Goal: Use online tool/utility: Utilize a website feature to perform a specific function

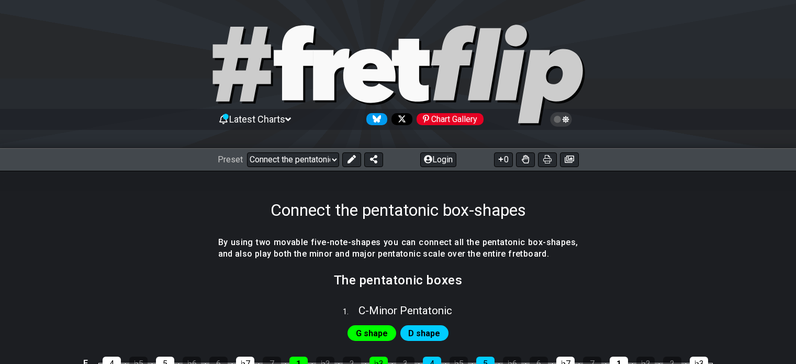
scroll to position [157, 0]
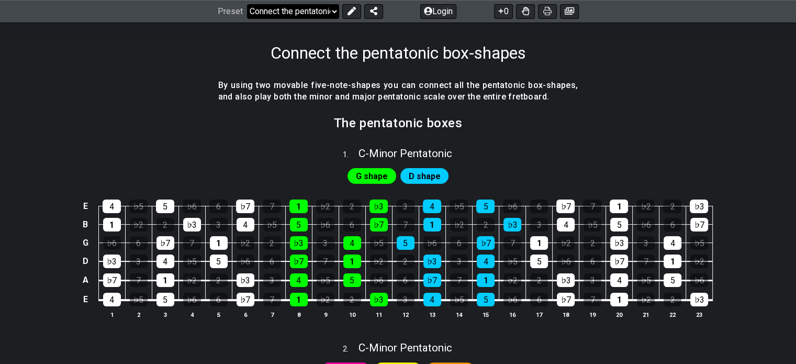
click at [334, 10] on select "Welcome to #fretflip! Connect the pentatonic box-shapes Custom Preset Minor Pen…" at bounding box center [293, 11] width 92 height 15
click at [247, 4] on select "Welcome to #fretflip! Connect the pentatonic box-shapes Custom Preset Minor Pen…" at bounding box center [293, 11] width 92 height 15
select select "/major-pentatonic"
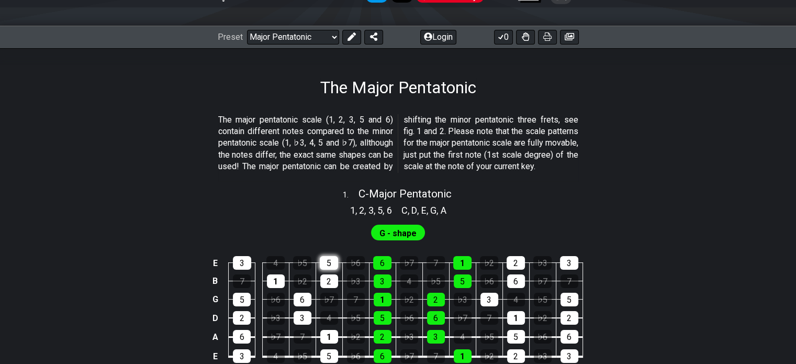
scroll to position [105, 0]
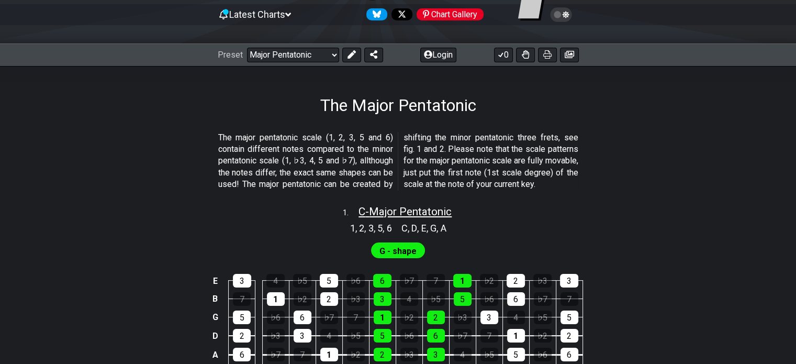
click at [439, 218] on span "C - Major Pentatonic" at bounding box center [404, 211] width 93 height 13
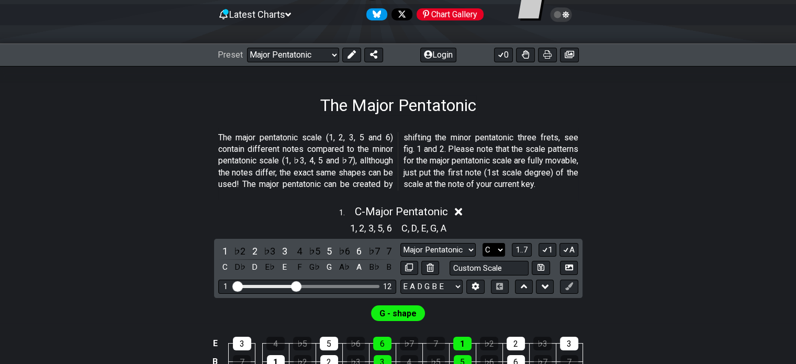
click at [497, 257] on select "A♭ A A♯ B♭ B C C♯ D♭ D D♯ E♭ E F F♯ G♭ G G♯" at bounding box center [493, 250] width 22 height 14
select select "D"
click at [482, 254] on select "A♭ A A♯ B♭ B C C♯ D♭ D D♯ E♭ E F F♯ G♭ G G♯" at bounding box center [493, 250] width 22 height 14
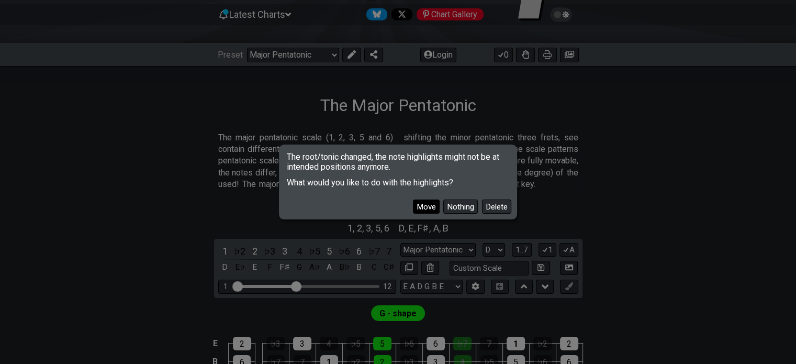
click at [425, 207] on button "Move" at bounding box center [426, 206] width 27 height 14
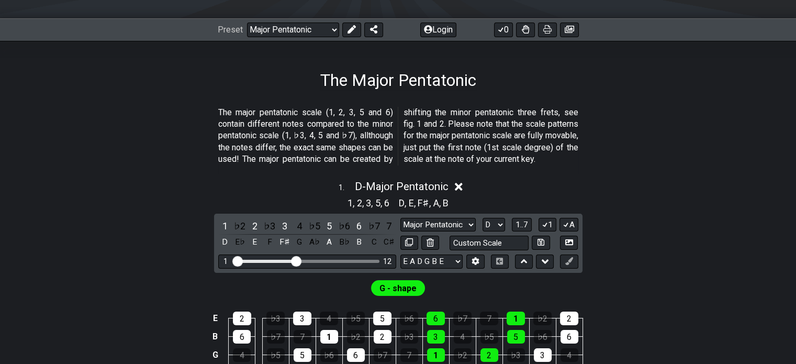
scroll to position [105, 0]
